Goal: Information Seeking & Learning: Learn about a topic

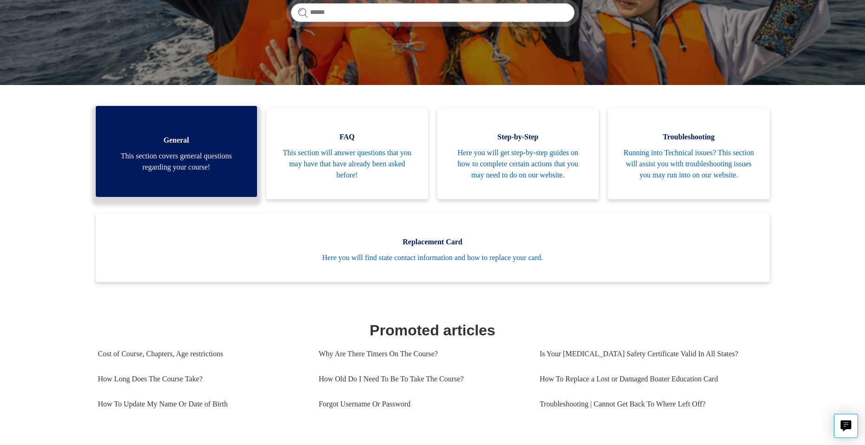
click at [179, 151] on span "This section covers general questions regarding your course!" at bounding box center [177, 162] width 134 height 22
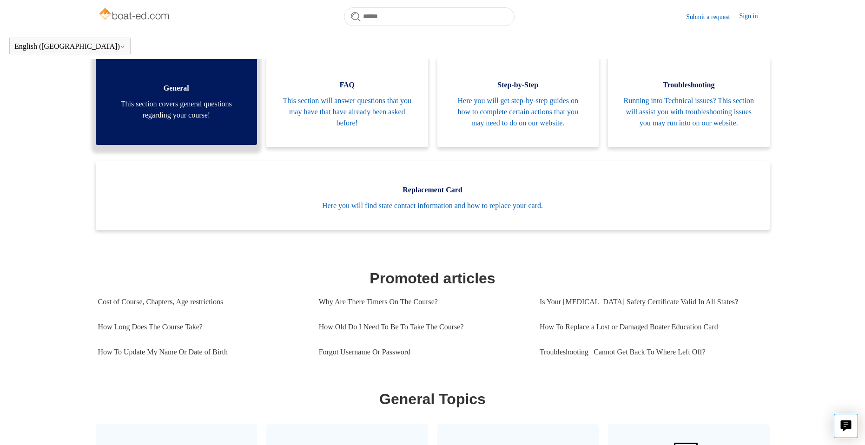
scroll to position [160, 0]
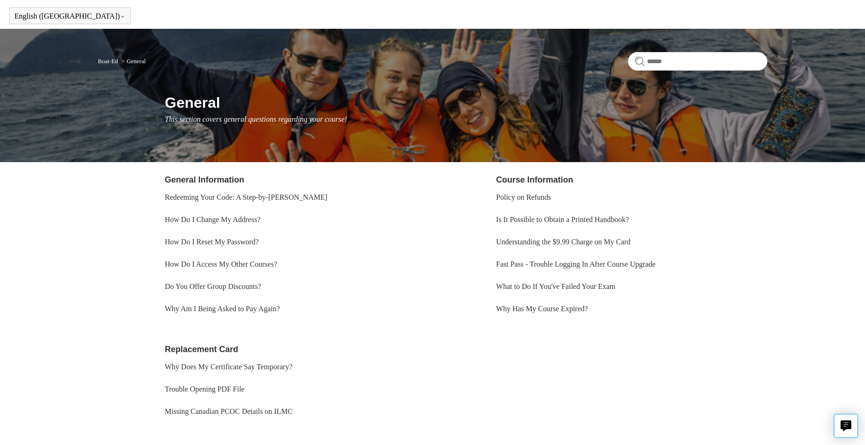
scroll to position [46, 0]
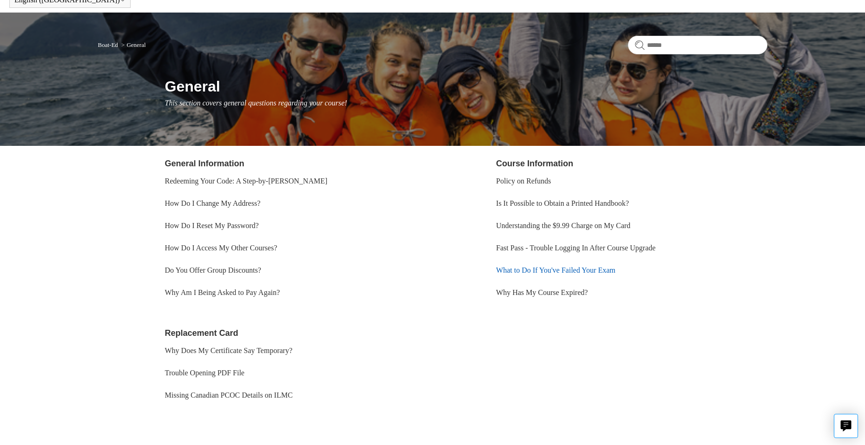
click at [540, 271] on link "What to Do If You've Failed Your Exam" at bounding box center [555, 270] width 119 height 8
